Goal: Information Seeking & Learning: Check status

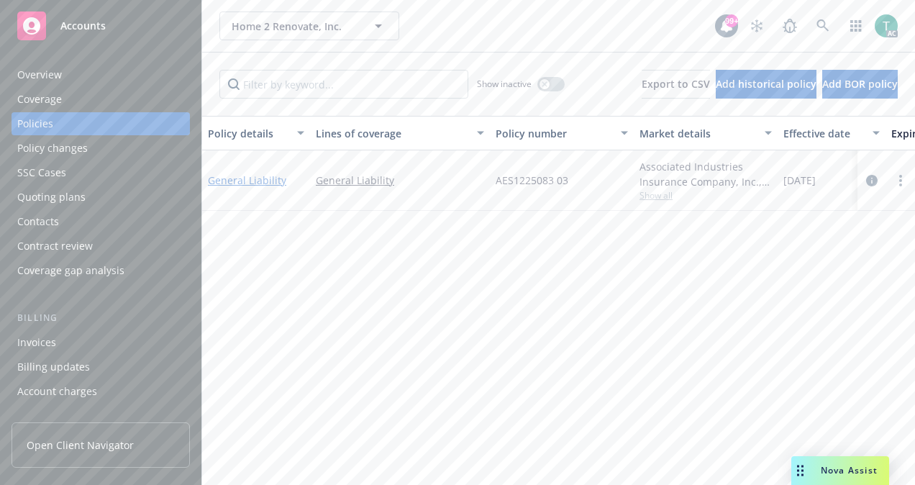
click at [255, 178] on link "General Liability" at bounding box center [247, 180] width 78 height 14
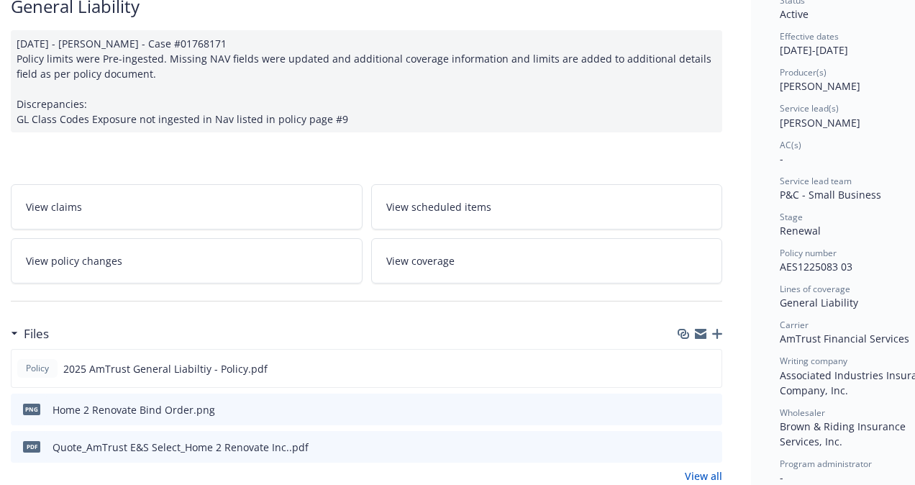
scroll to position [125, 20]
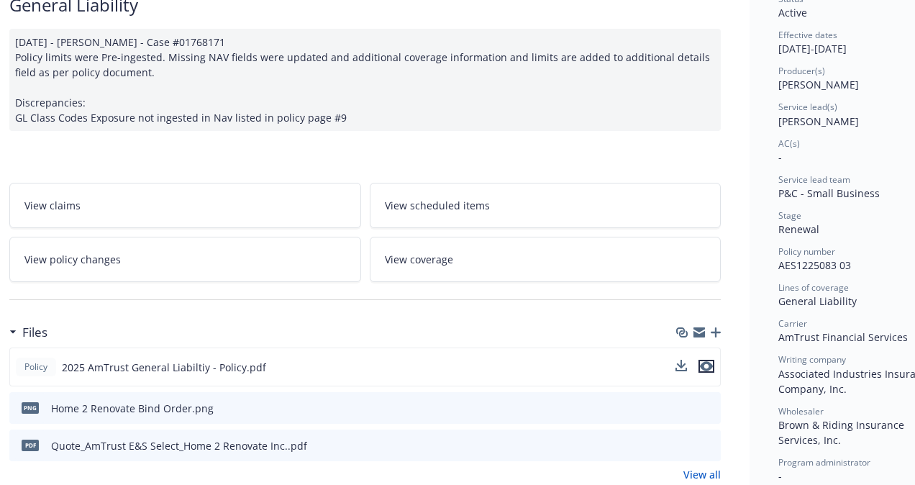
click at [709, 363] on icon "preview file" at bounding box center [706, 366] width 13 height 10
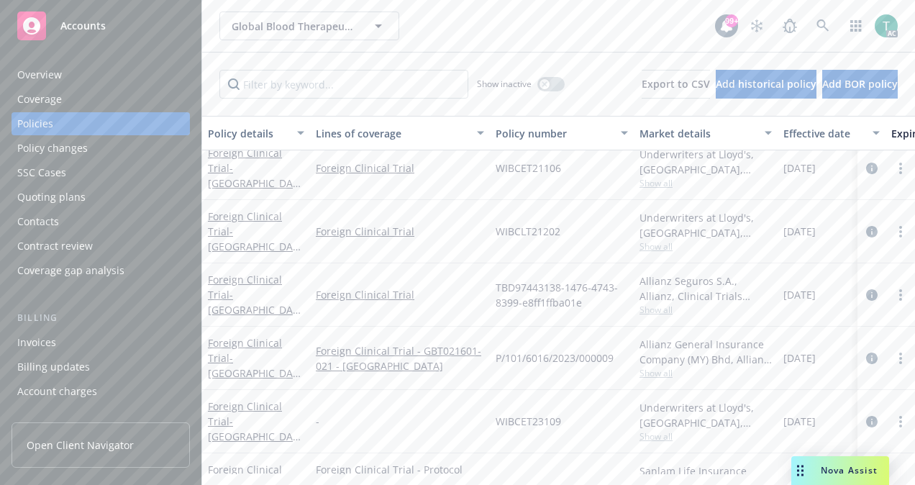
scroll to position [683, 0]
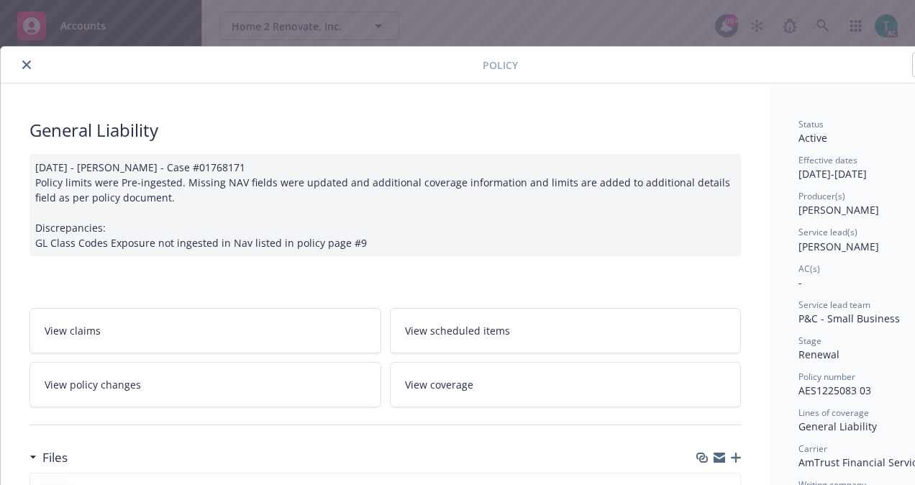
scroll to position [125, 20]
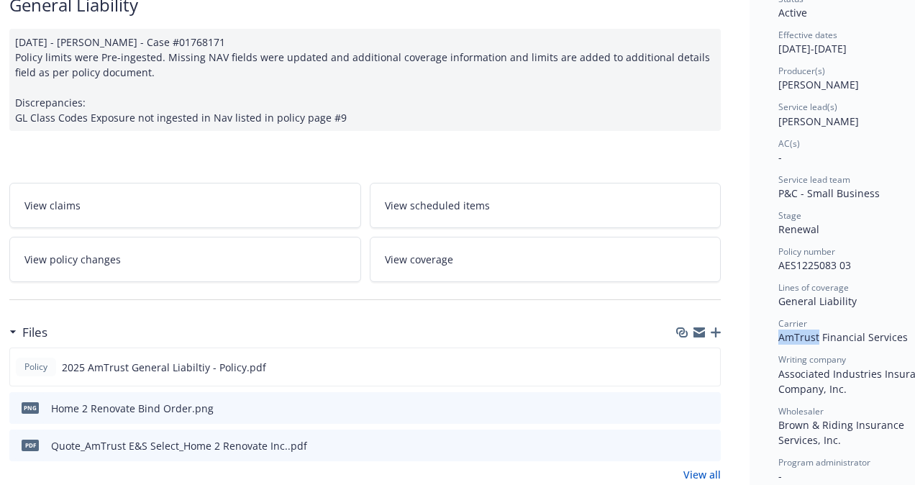
drag, startPoint x: 776, startPoint y: 338, endPoint x: 819, endPoint y: 340, distance: 43.2
copy span "AmTrust"
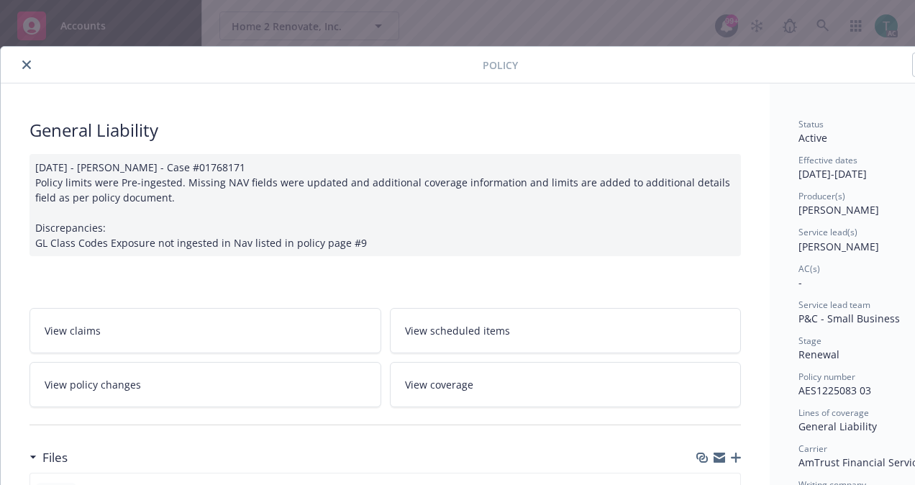
scroll to position [43, 0]
